Goal: Task Accomplishment & Management: Complete application form

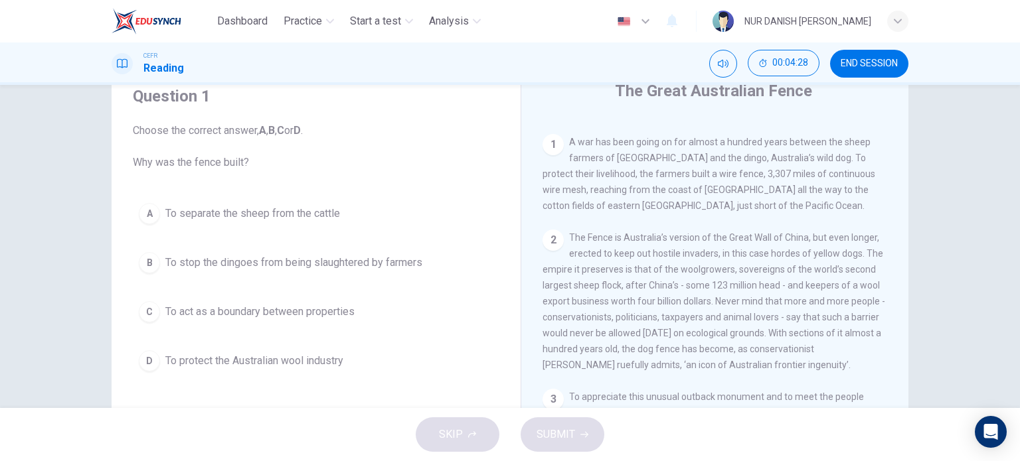
scroll to position [53, 0]
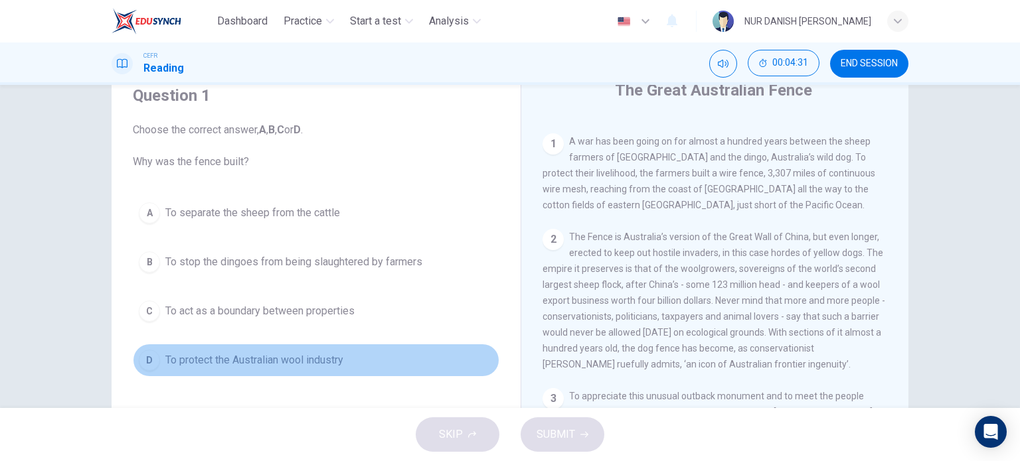
click at [288, 359] on span "To protect the Australian wool industry" at bounding box center [254, 361] width 178 height 16
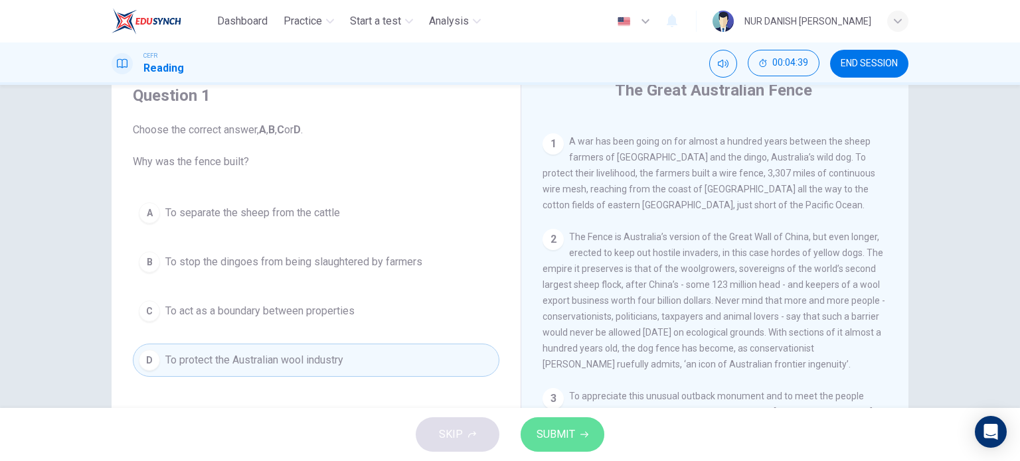
click at [538, 434] on span "SUBMIT" at bounding box center [555, 435] width 39 height 19
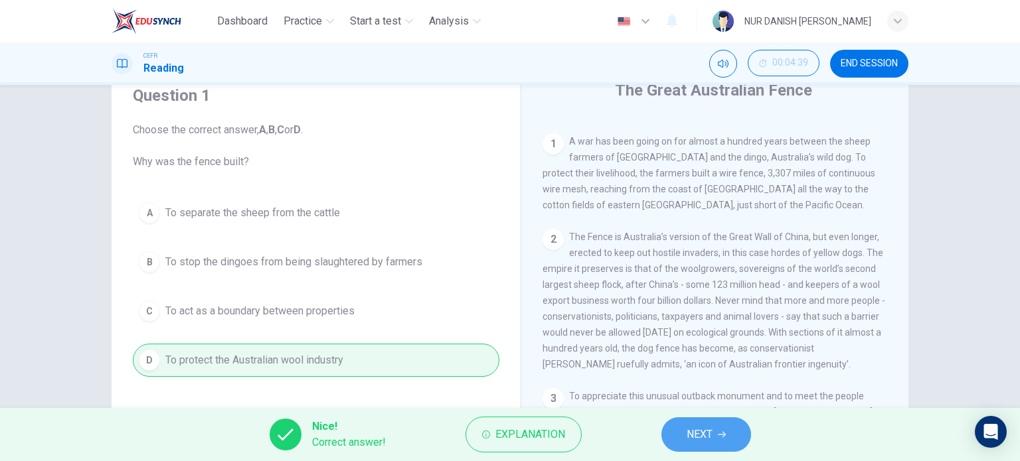
click at [704, 431] on span "NEXT" at bounding box center [699, 435] width 26 height 19
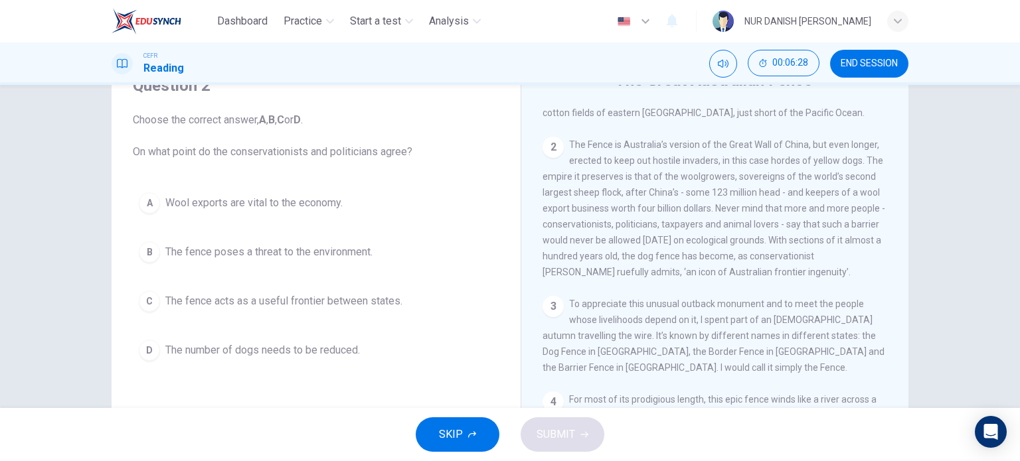
scroll to position [347, 0]
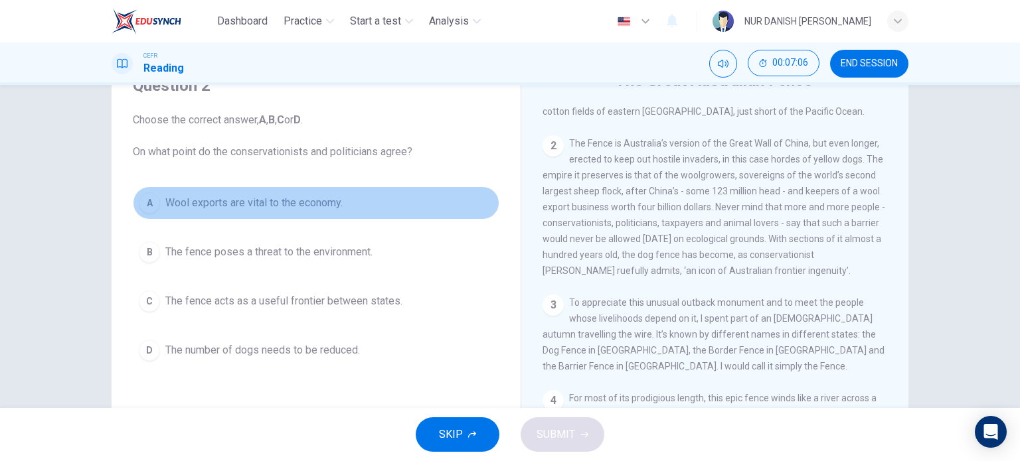
click at [262, 200] on span "Wool exports are vital to the economy." at bounding box center [253, 203] width 177 height 16
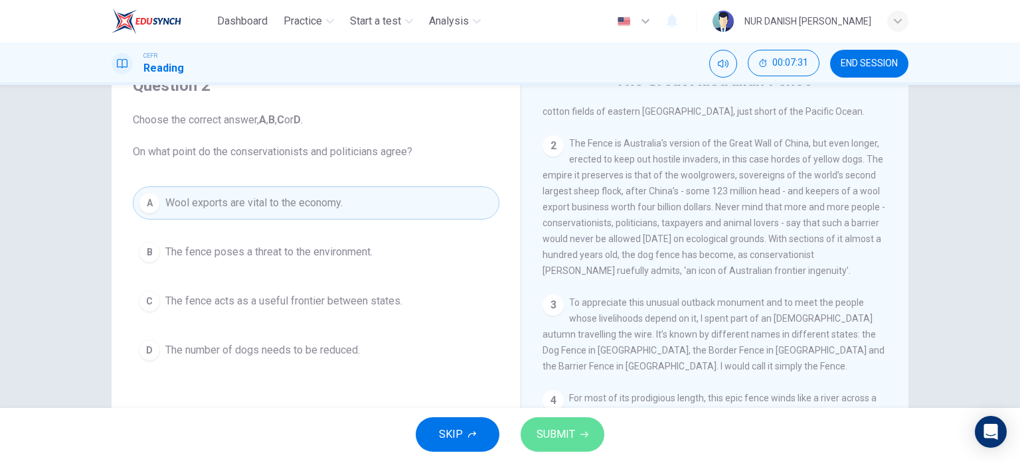
click at [560, 443] on span "SUBMIT" at bounding box center [555, 435] width 39 height 19
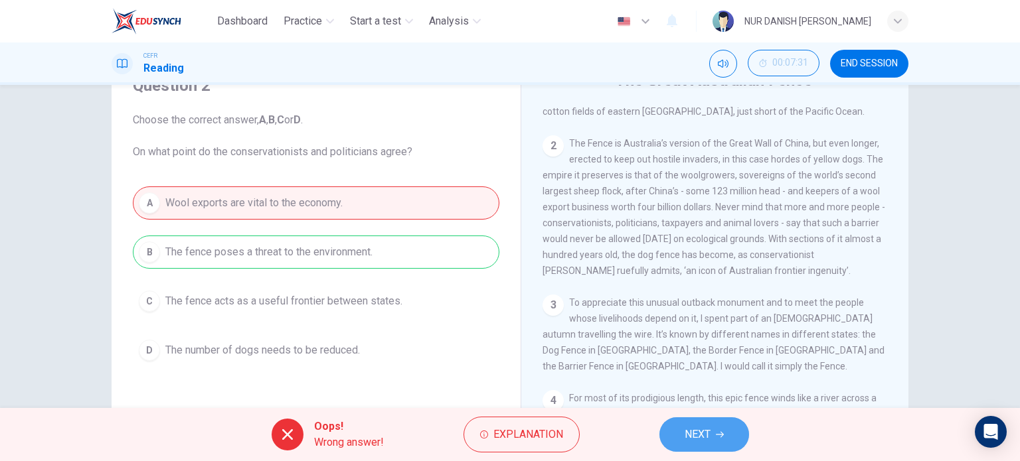
click at [722, 432] on icon "button" at bounding box center [720, 435] width 8 height 8
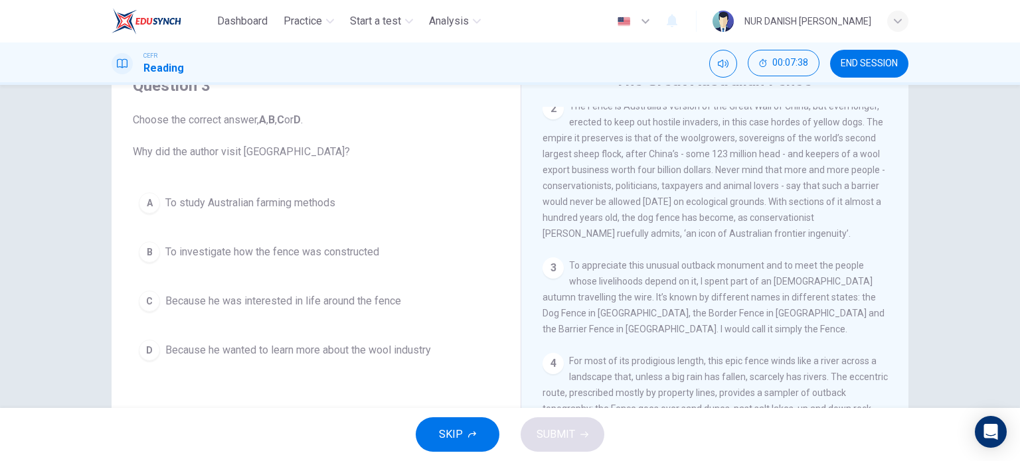
scroll to position [390, 0]
click at [239, 343] on span "Because he wanted to learn more about the wool industry" at bounding box center [298, 351] width 266 height 16
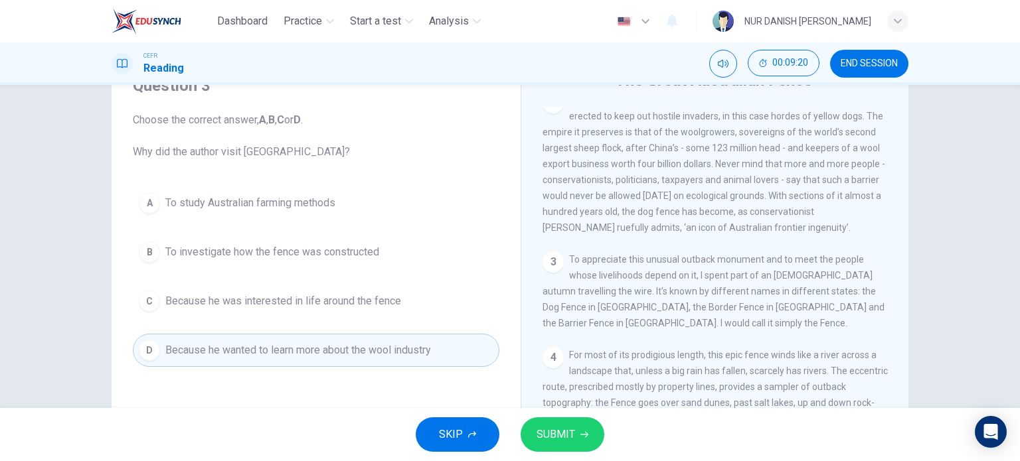
click at [570, 454] on div "SKIP SUBMIT" at bounding box center [510, 434] width 1020 height 53
click at [555, 434] on span "SUBMIT" at bounding box center [555, 435] width 39 height 19
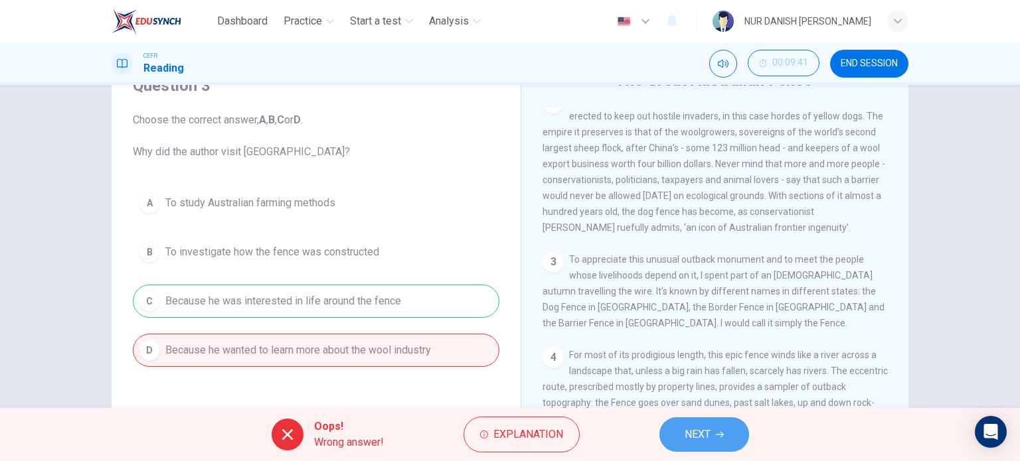
click at [677, 422] on button "NEXT" at bounding box center [704, 435] width 90 height 35
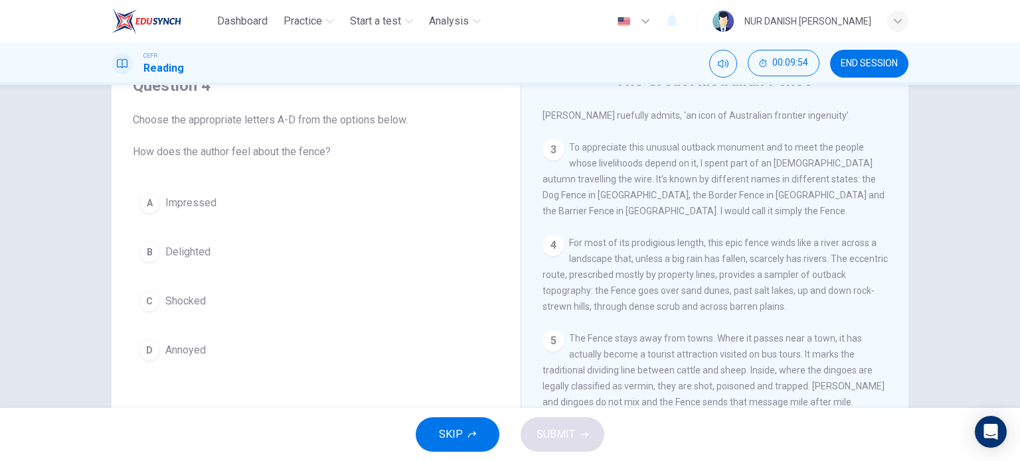
scroll to position [512, 0]
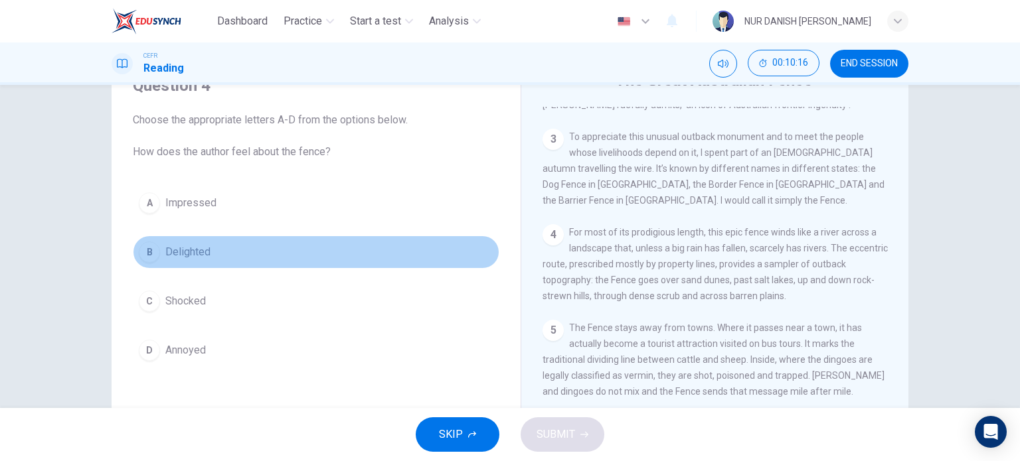
click at [159, 262] on button "B Delighted" at bounding box center [316, 252] width 366 height 33
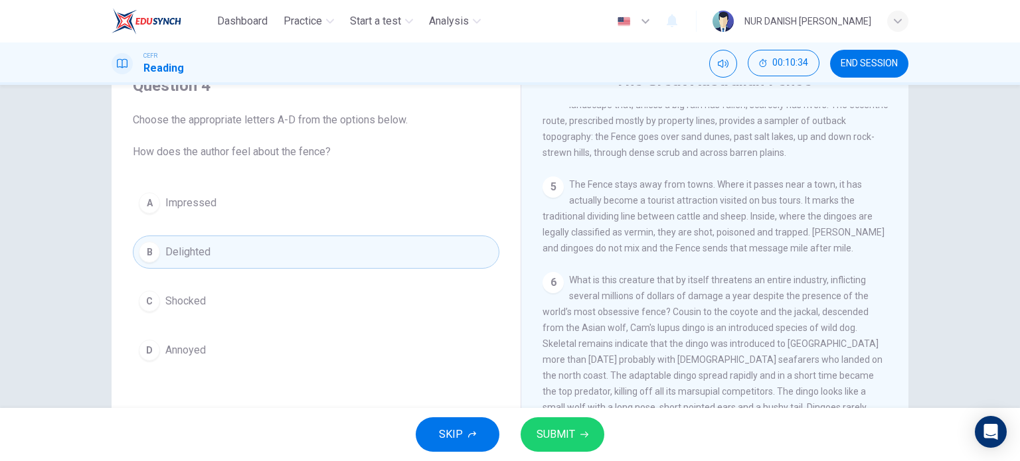
scroll to position [655, 0]
click at [595, 422] on button "SUBMIT" at bounding box center [562, 435] width 84 height 35
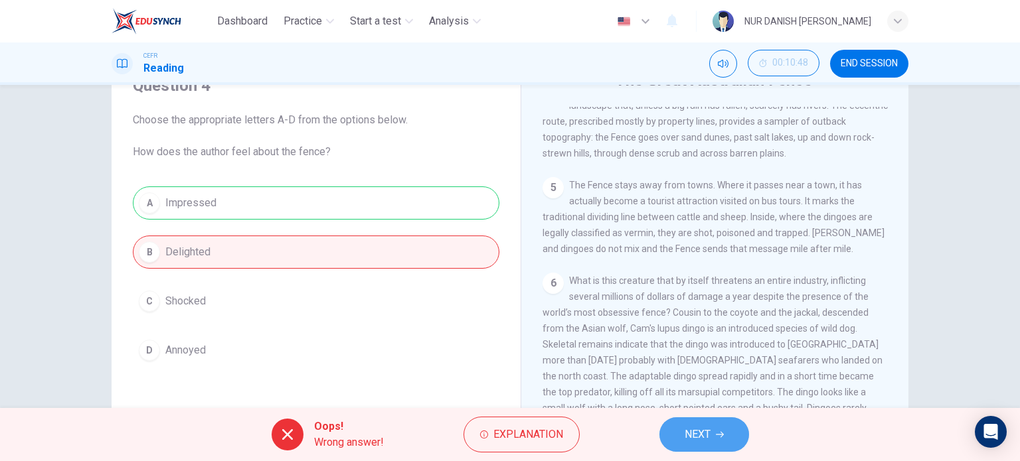
click at [709, 432] on span "NEXT" at bounding box center [697, 435] width 26 height 19
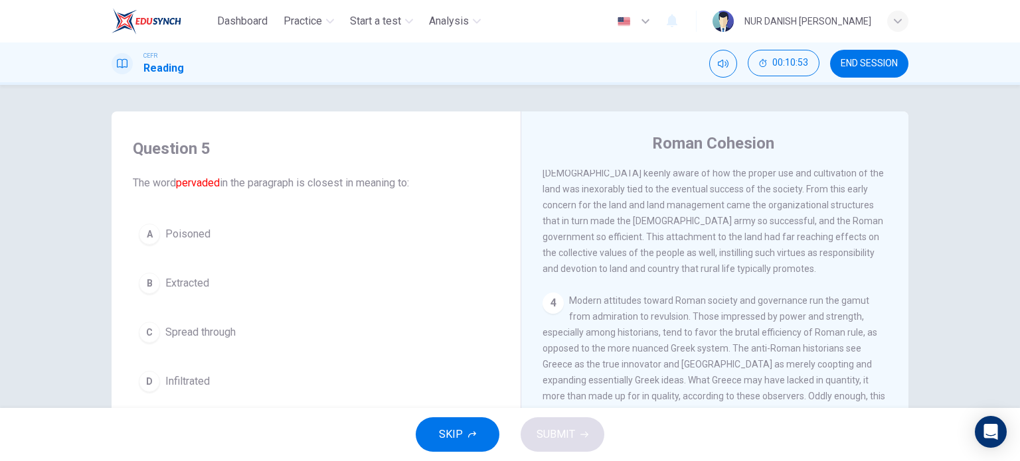
scroll to position [451, 0]
click at [843, 68] on span "END SESSION" at bounding box center [868, 63] width 57 height 11
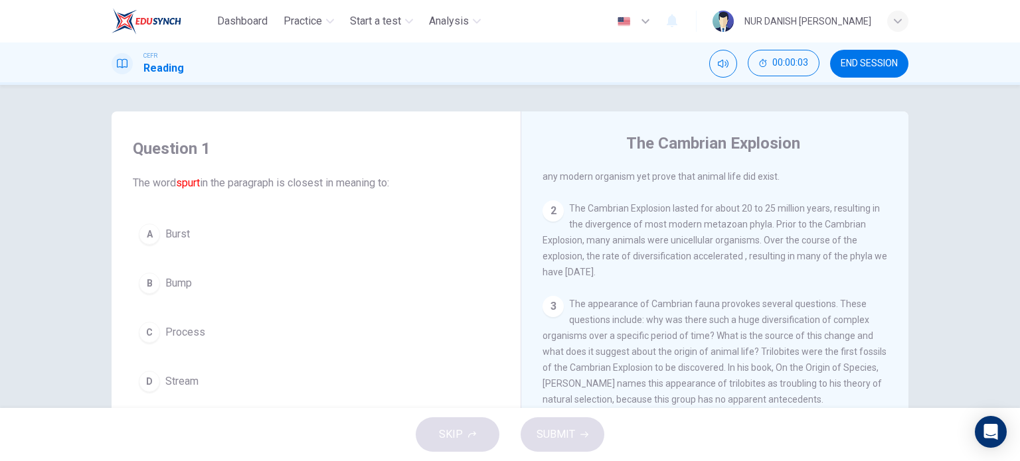
scroll to position [145, 0]
click at [837, 66] on button "END SESSION" at bounding box center [869, 64] width 78 height 28
